Goal: Information Seeking & Learning: Learn about a topic

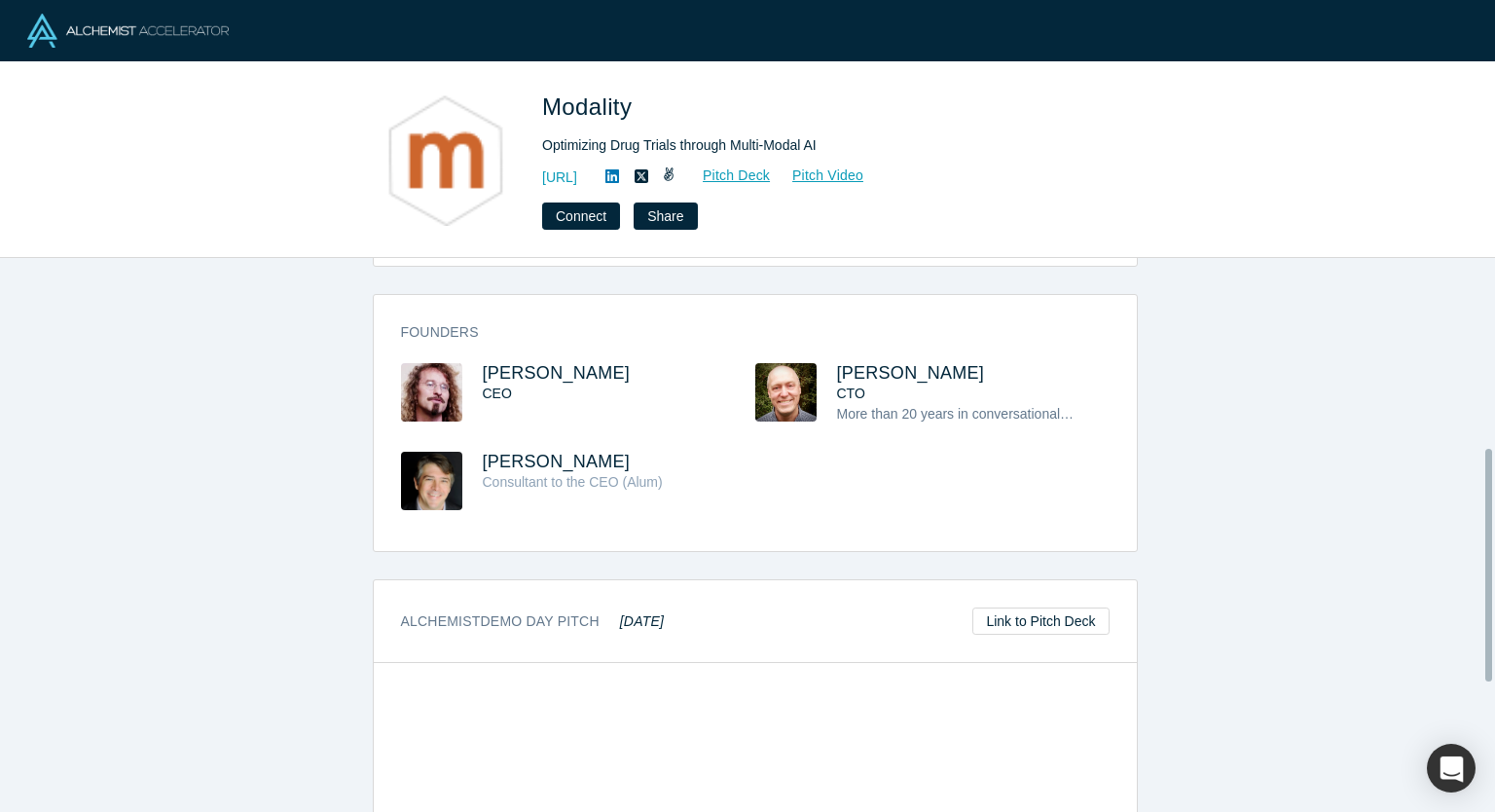
scroll to position [757, 0]
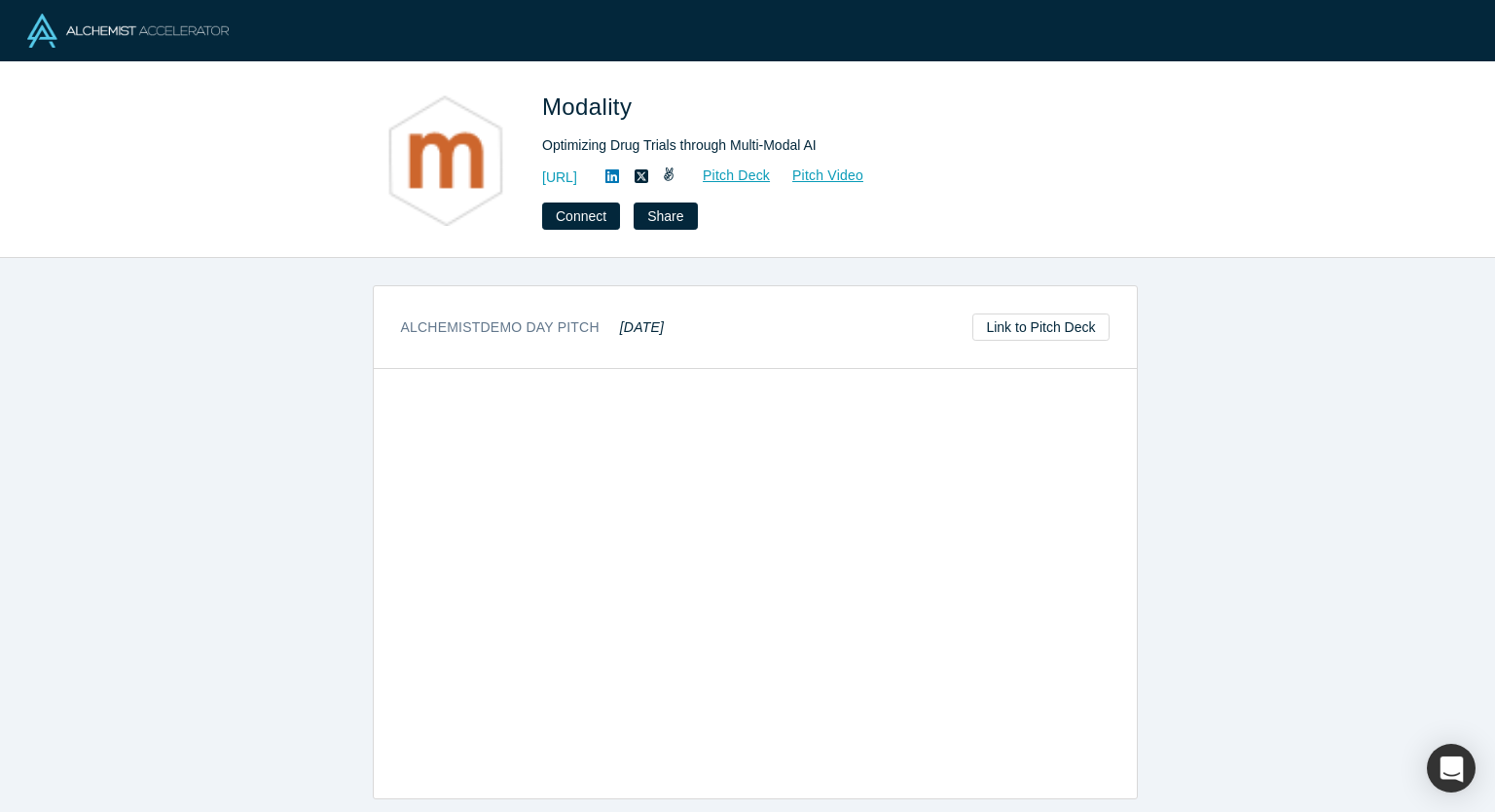
click at [1185, 340] on div "overview Description Optimizing Drug Trials through Multi-Modal AI HQ Location …" at bounding box center [755, 542] width 1510 height 569
click at [1214, 402] on div "overview Description Optimizing Drug Trials through Multi-Modal AI HQ Location …" at bounding box center [755, 542] width 1510 height 569
click at [1223, 490] on div "overview Description Optimizing Drug Trials through Multi-Modal AI HQ Location …" at bounding box center [755, 542] width 1510 height 569
click at [1219, 476] on div "overview Description Optimizing Drug Trials through Multi-Modal AI HQ Location …" at bounding box center [755, 542] width 1510 height 569
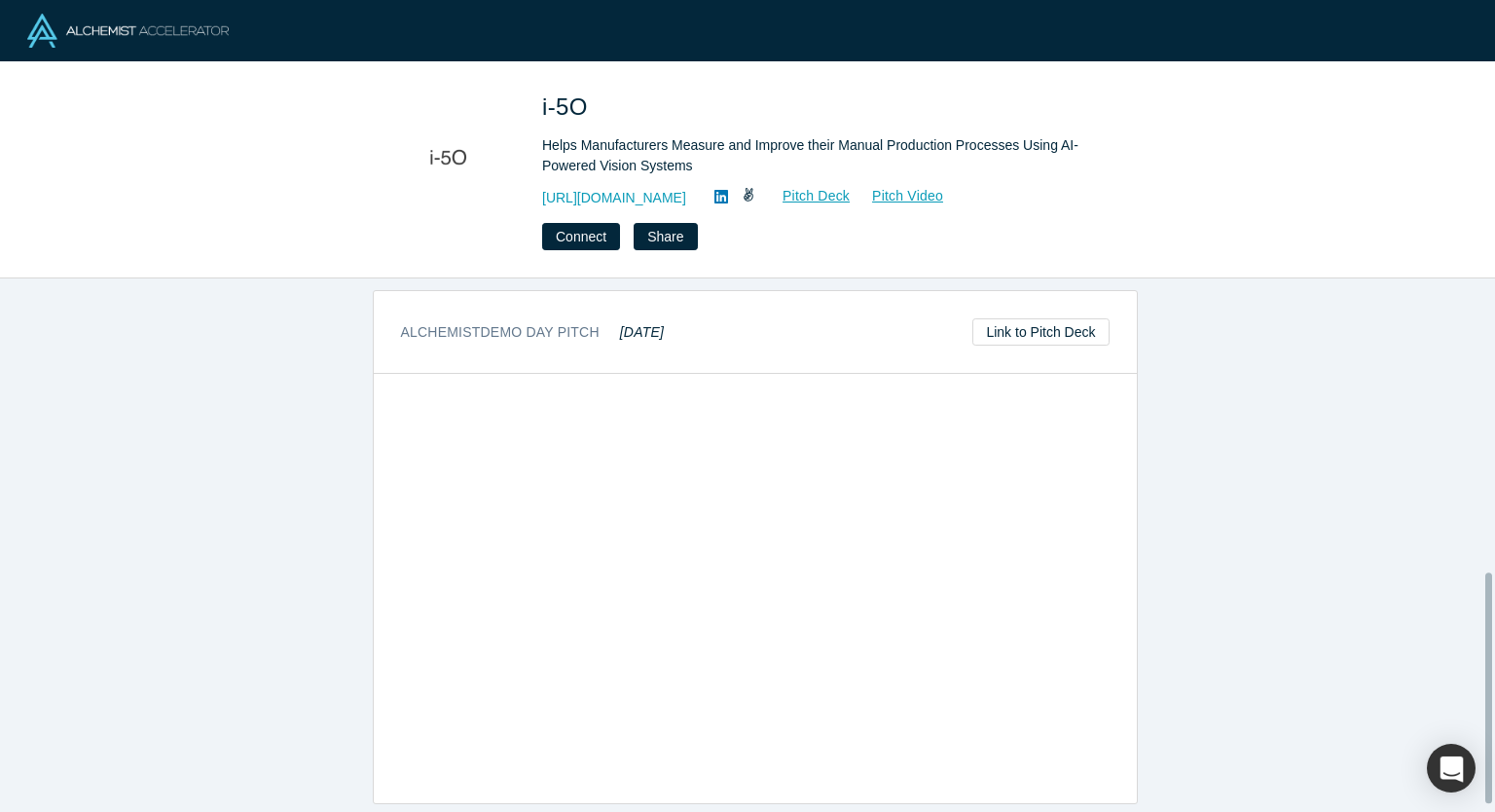
scroll to position [676, 0]
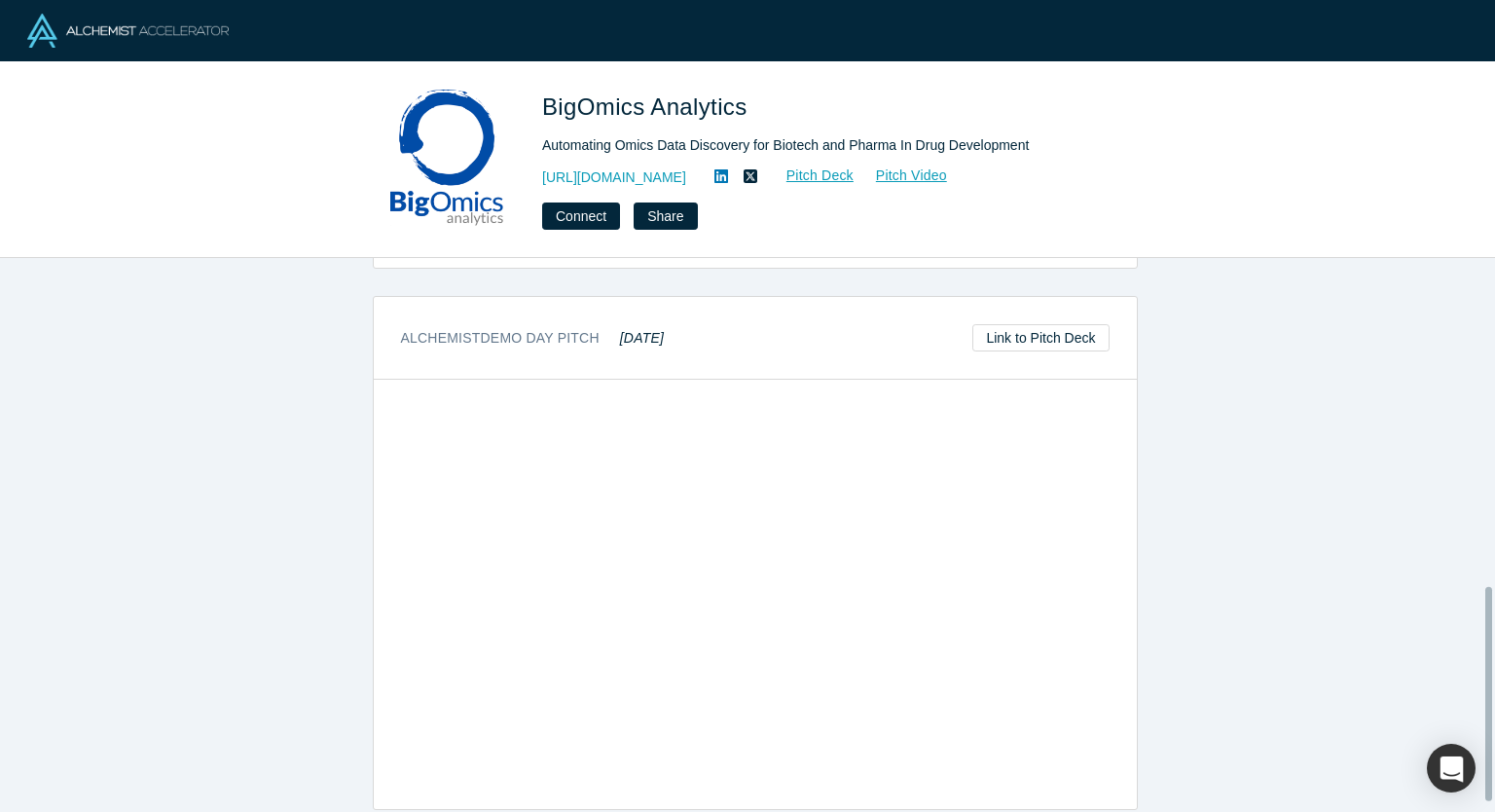
scroll to position [872, 0]
click at [1164, 636] on div "overview Description Biotech and pharma companies are slowed by manual, repetit…" at bounding box center [755, 542] width 1510 height 569
click at [1297, 552] on div "overview Description Biotech and pharma companies are slowed by manual, repetit…" at bounding box center [755, 542] width 1510 height 569
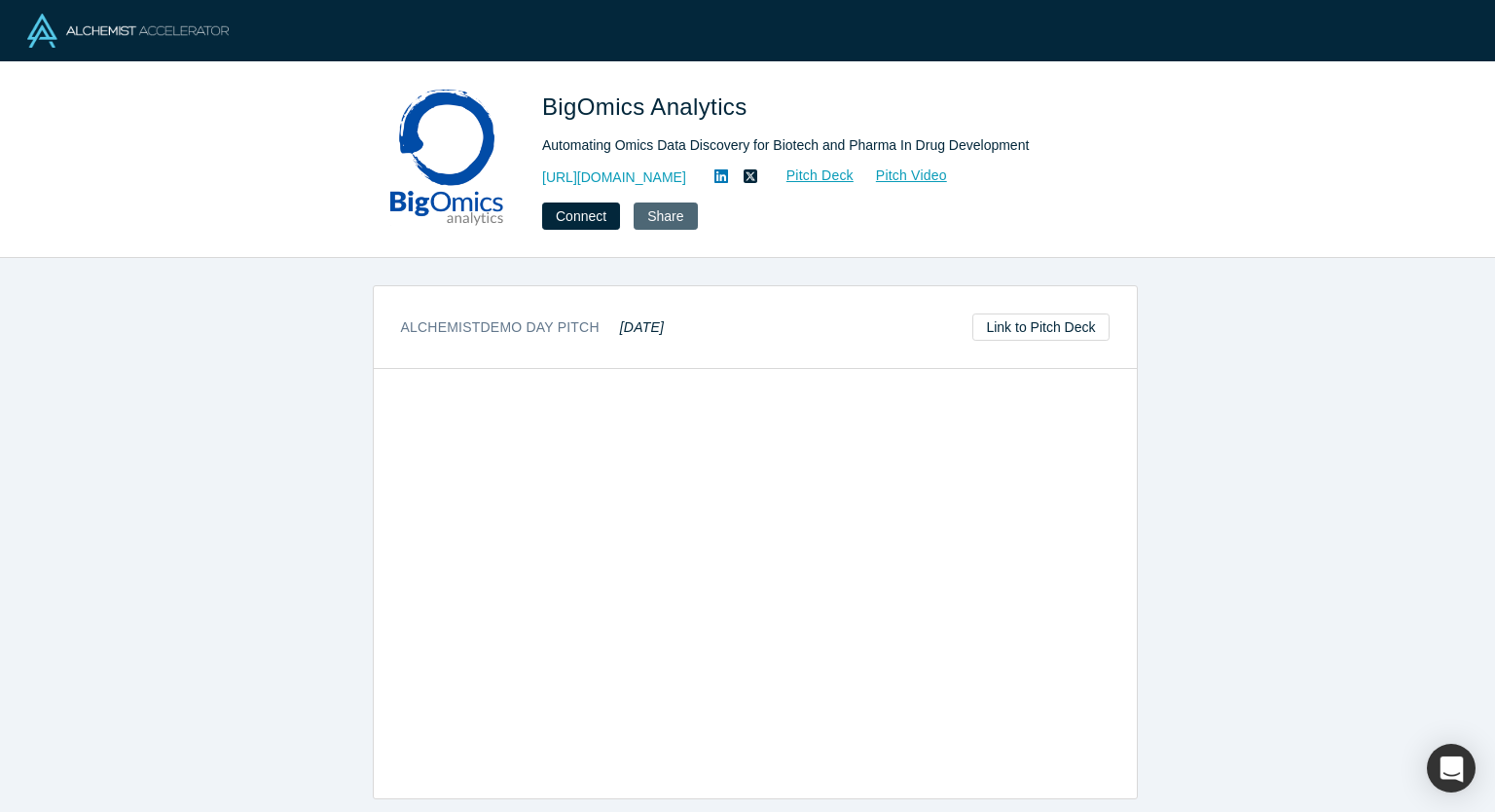
click at [674, 219] on button "Share" at bounding box center [665, 216] width 63 height 28
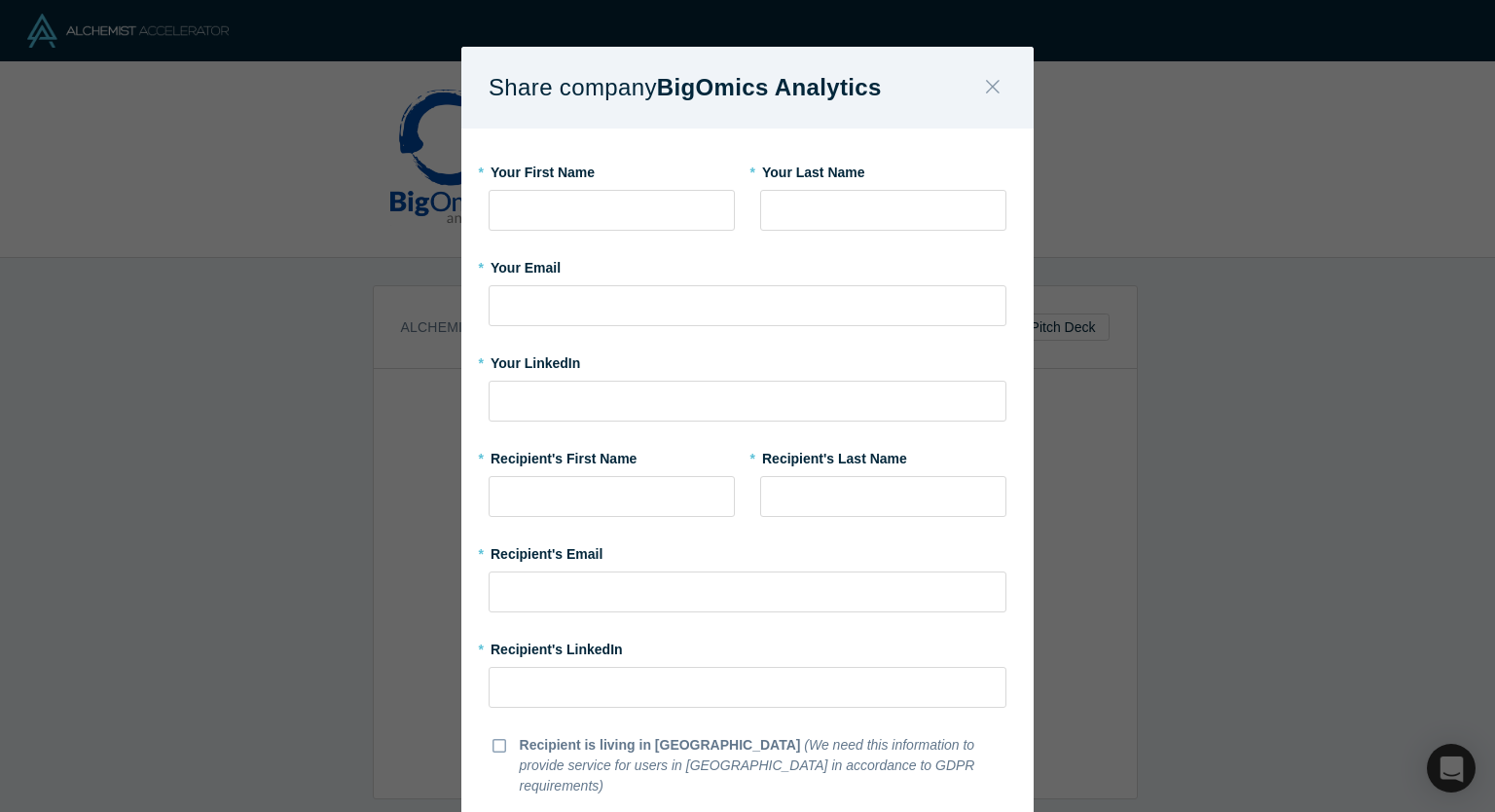
click at [986, 88] on icon "Close" at bounding box center [993, 87] width 14 height 14
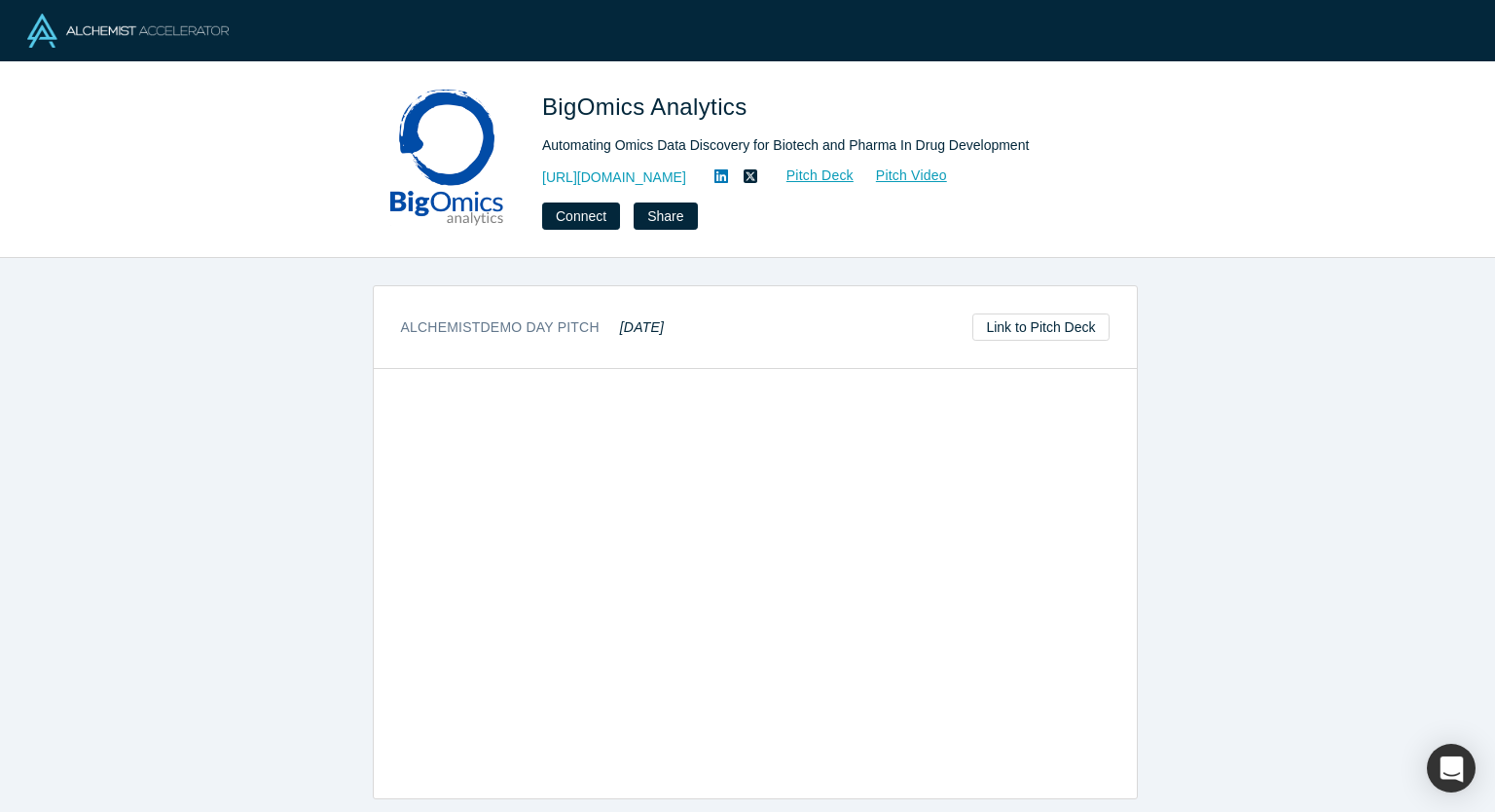
click at [1239, 370] on div "overview Description Biotech and pharma companies are slowed by manual, repetit…" at bounding box center [755, 542] width 1510 height 569
